Goal: Navigation & Orientation: Find specific page/section

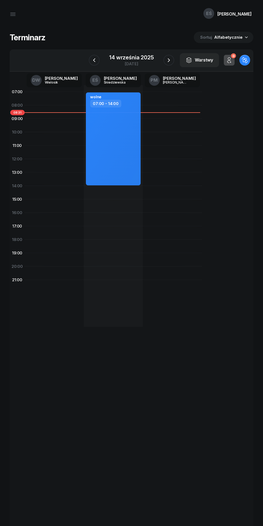
click at [169, 60] on icon "button" at bounding box center [169, 60] width 6 height 6
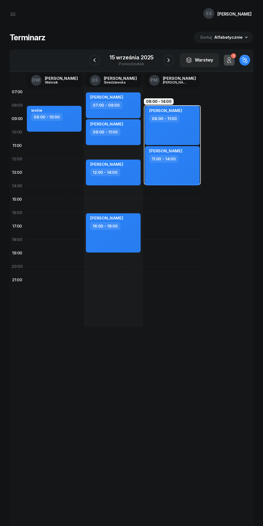
click at [168, 60] on icon "button" at bounding box center [168, 60] width 6 height 6
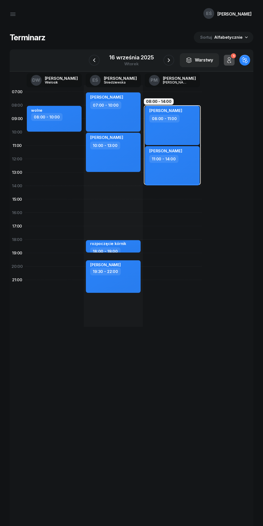
click at [95, 57] on icon "button" at bounding box center [94, 60] width 6 height 6
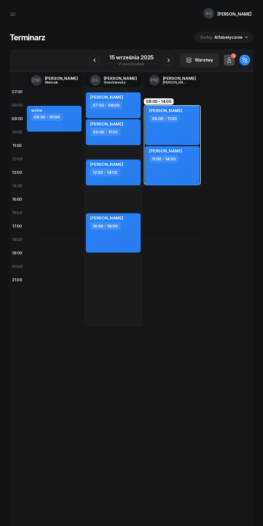
click at [168, 60] on icon "button" at bounding box center [168, 60] width 6 height 6
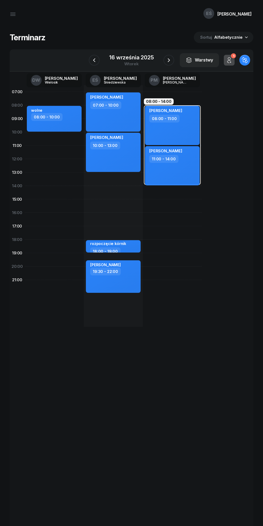
click at [169, 62] on icon "button" at bounding box center [169, 60] width 6 height 6
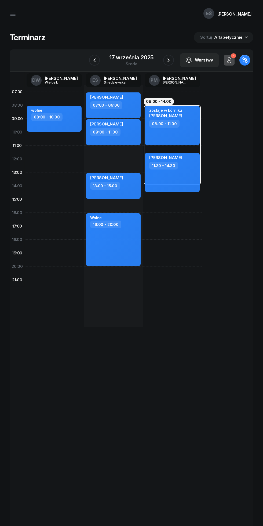
click at [167, 58] on icon "button" at bounding box center [168, 60] width 6 height 6
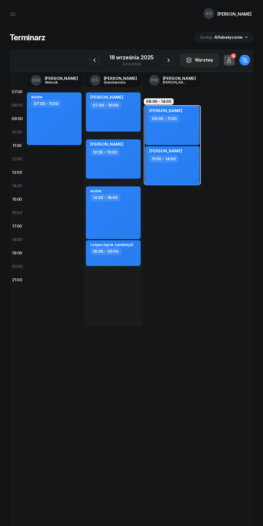
click at [168, 58] on icon "button" at bounding box center [168, 60] width 6 height 6
